Goal: Information Seeking & Learning: Learn about a topic

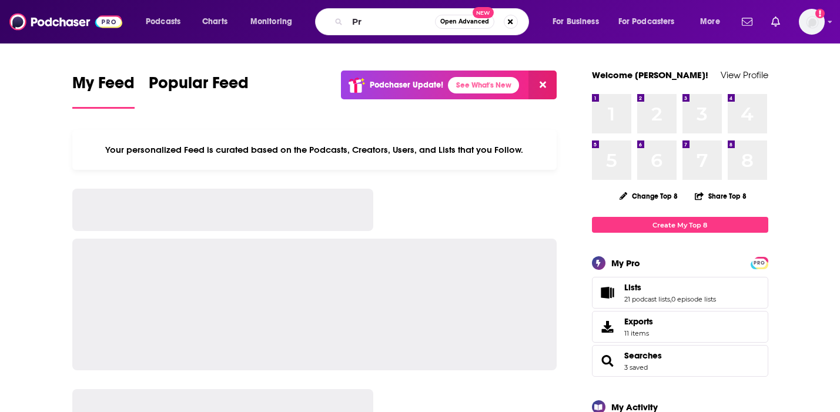
type input "P"
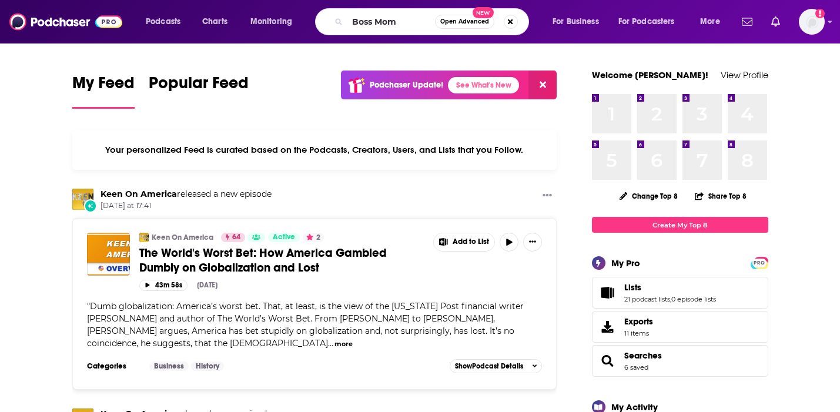
type input "Boss Mom"
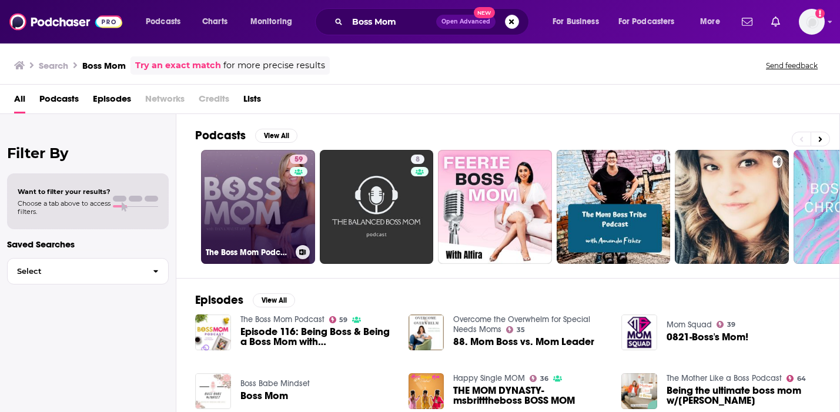
click at [263, 188] on link "59 The Boss Mom Podcast" at bounding box center [258, 207] width 114 height 114
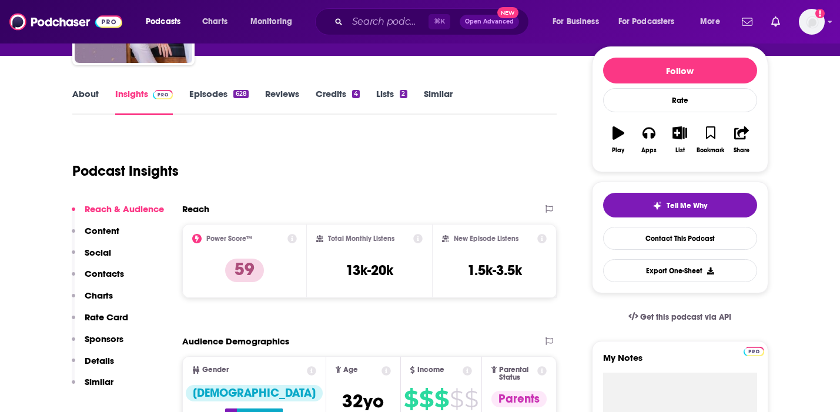
scroll to position [142, 0]
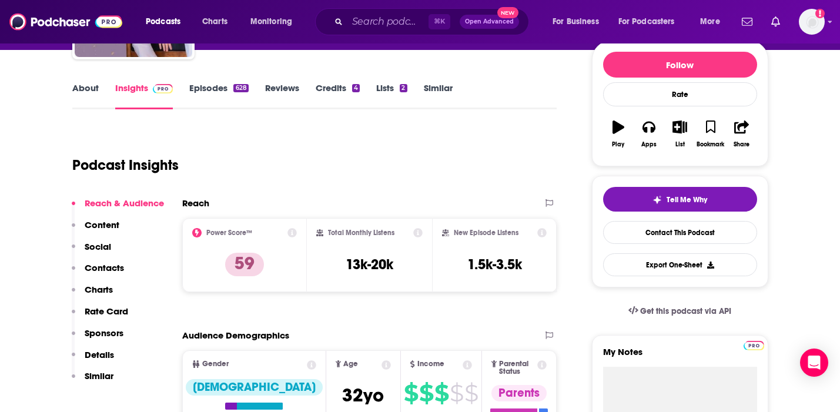
click at [73, 94] on link "About" at bounding box center [85, 95] width 26 height 27
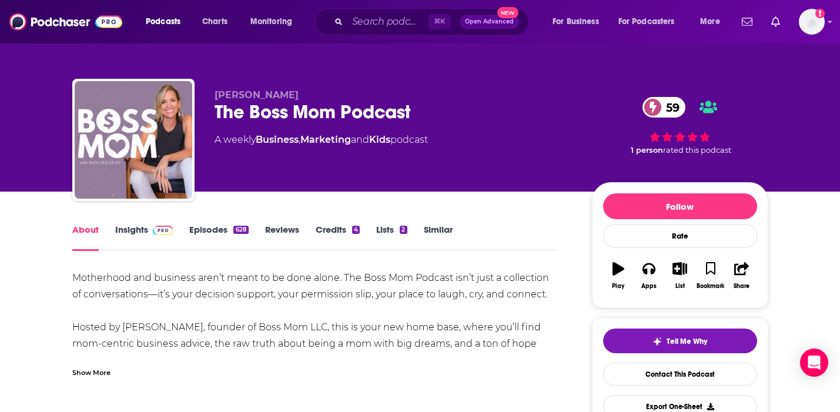
click at [86, 374] on div "Show More" at bounding box center [91, 371] width 38 height 11
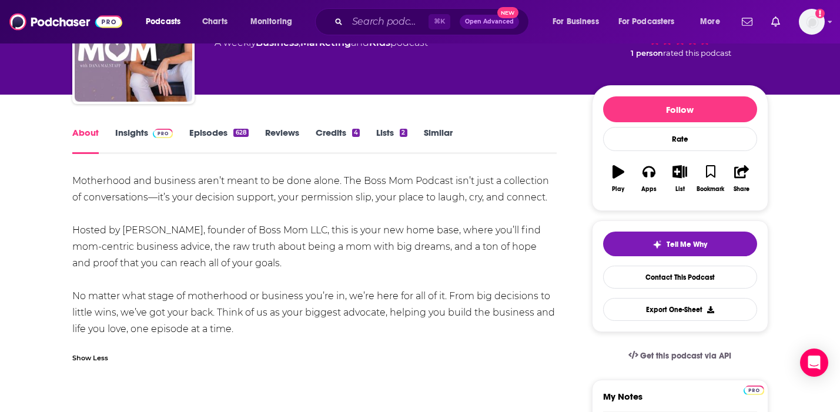
scroll to position [127, 0]
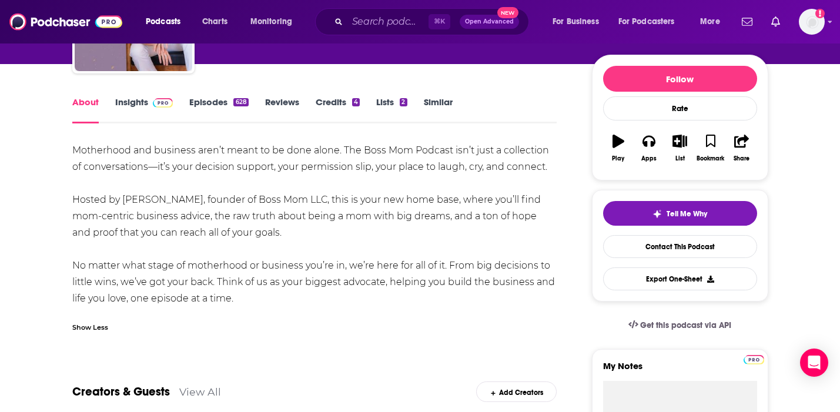
drag, startPoint x: 90, startPoint y: 221, endPoint x: 59, endPoint y: 153, distance: 74.7
copy div "Motherhood and business aren’t meant to be done alone. The Boss Mom Podcast isn…"
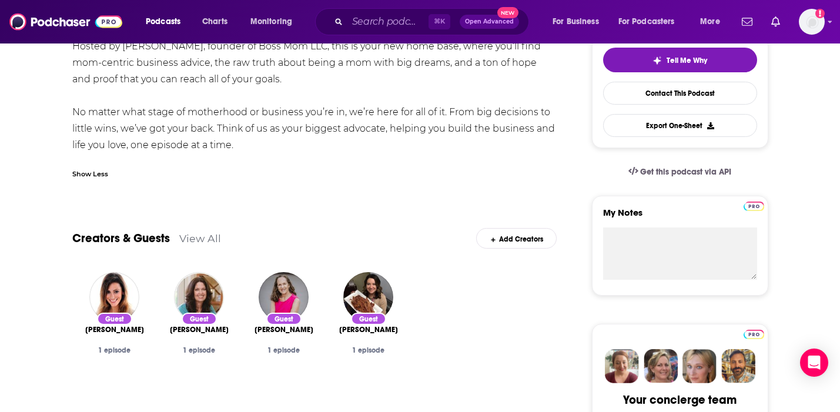
scroll to position [449, 0]
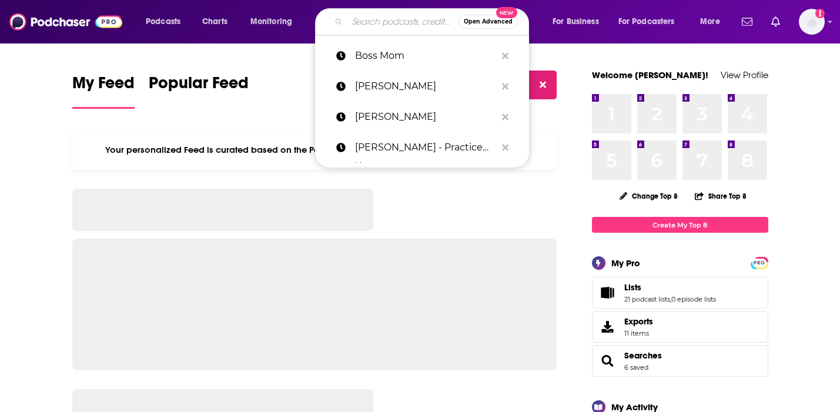
click at [387, 23] on input "Search podcasts, credits, & more..." at bounding box center [402, 21] width 111 height 19
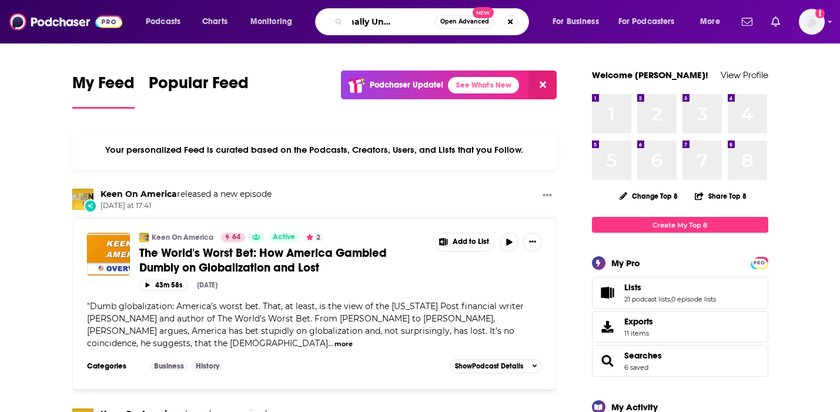
scroll to position [0, 42]
type input "emotionally Uncomfortable"
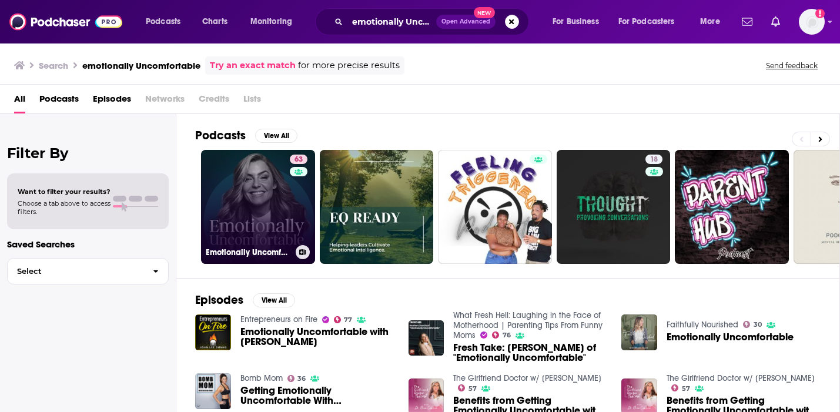
click at [241, 186] on link "63 Emotionally Uncomfortable" at bounding box center [258, 207] width 114 height 114
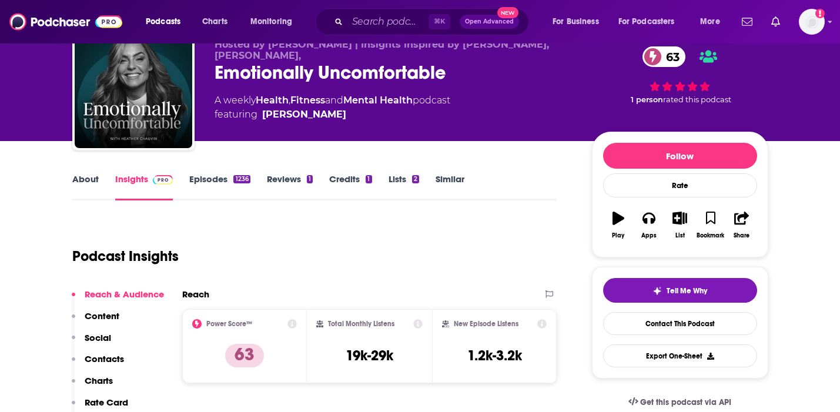
scroll to position [55, 0]
